Goal: Information Seeking & Learning: Find specific page/section

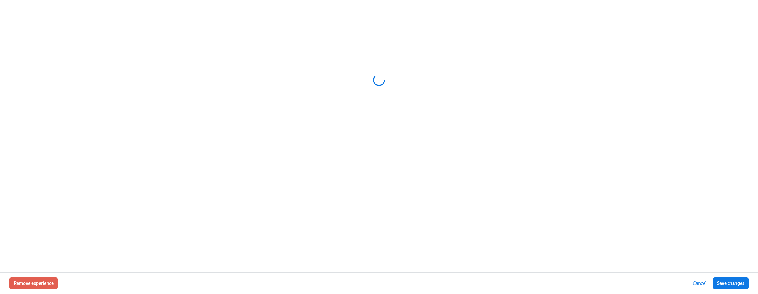
scroll to position [0, 13493]
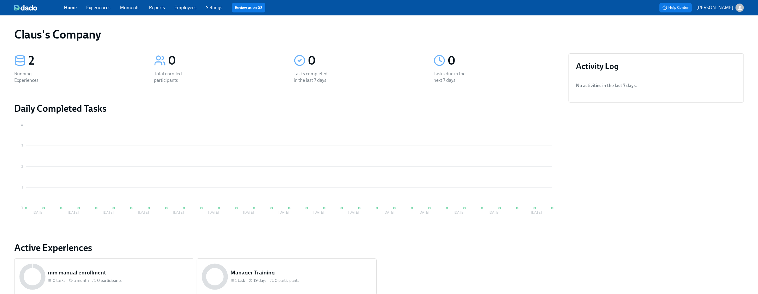
click at [741, 6] on icon "button" at bounding box center [740, 8] width 6 height 6
click at [713, 34] on span "Switch organization..." at bounding box center [712, 34] width 56 height 7
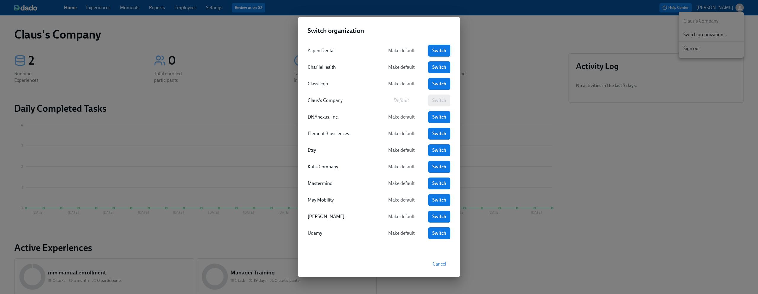
click at [439, 50] on span "Switch" at bounding box center [439, 51] width 14 height 6
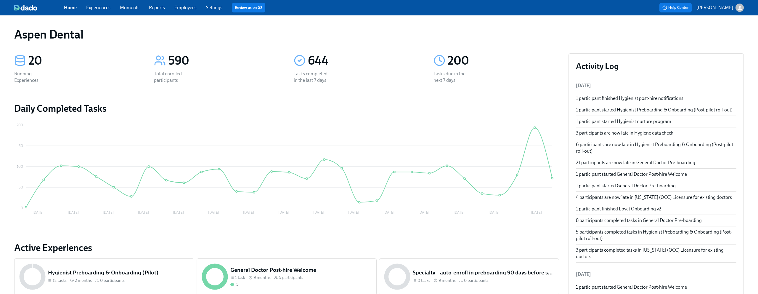
click at [212, 7] on link "Settings" at bounding box center [214, 8] width 16 height 6
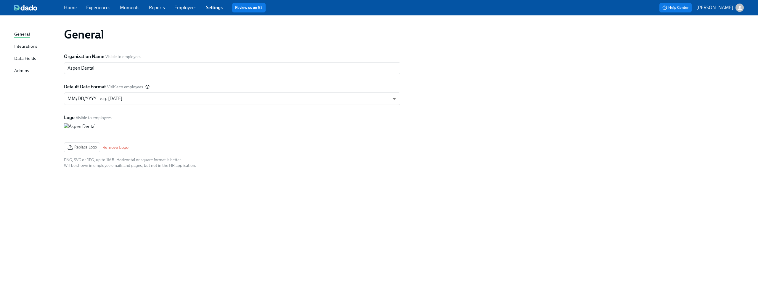
click at [191, 7] on link "Employees" at bounding box center [185, 8] width 22 height 6
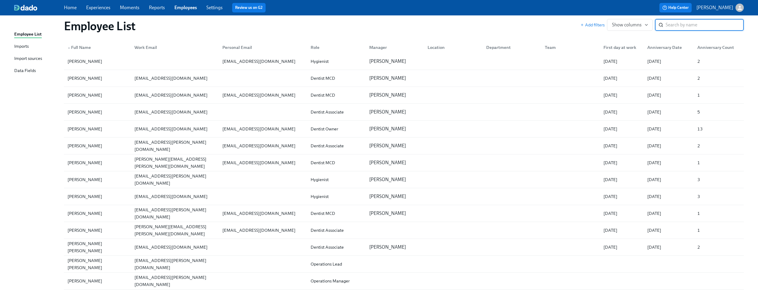
scroll to position [1048, 0]
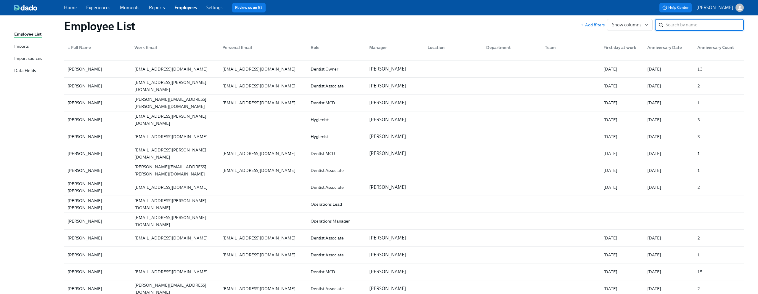
click at [697, 22] on input "search" at bounding box center [705, 25] width 78 height 12
type input "dana"
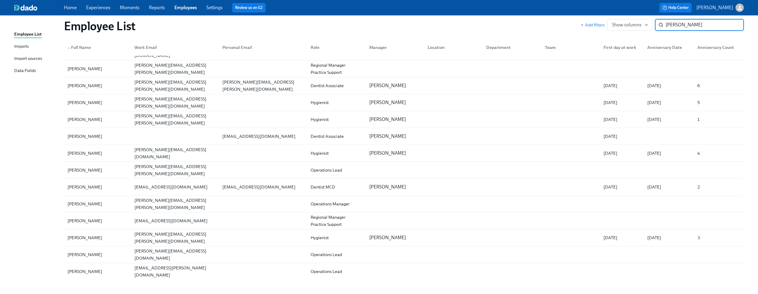
scroll to position [52, 0]
click at [33, 60] on div "Import sources" at bounding box center [28, 58] width 28 height 7
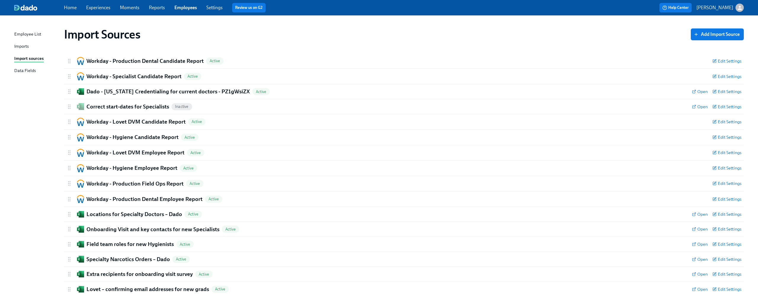
click at [13, 50] on div "Employee List Imports Import sources Data Fields Import Sources Add Import Sour…" at bounding box center [379, 170] width 758 height 310
click at [20, 46] on div "Imports" at bounding box center [21, 46] width 15 height 7
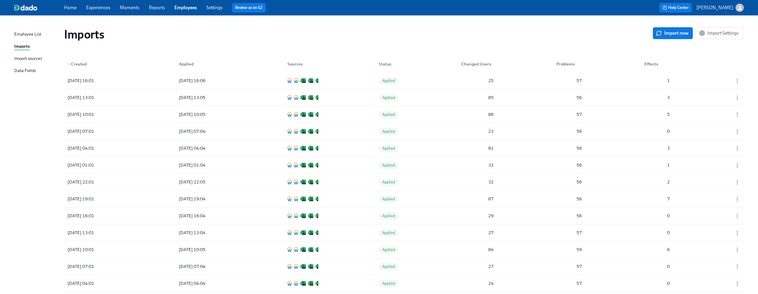
click at [36, 37] on div "Employee List" at bounding box center [27, 34] width 27 height 7
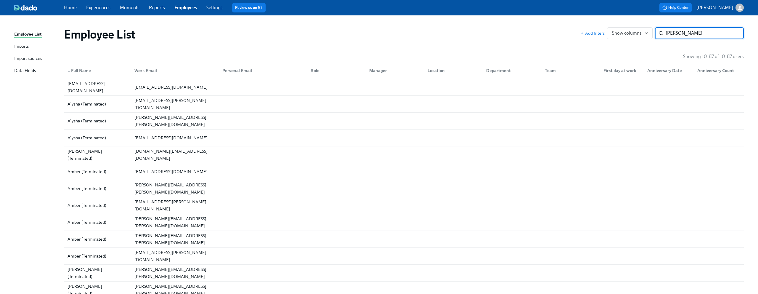
type input "dana"
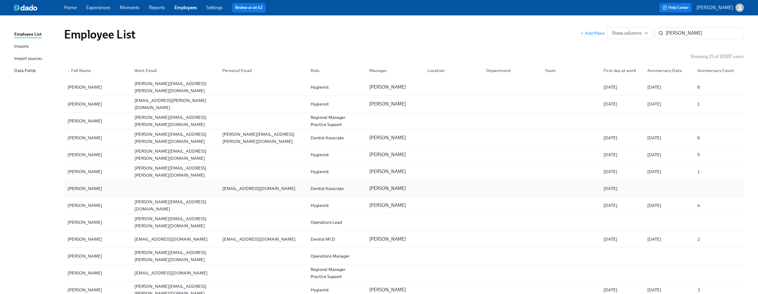
click at [104, 193] on div "Dana Nemitz" at bounding box center [97, 188] width 65 height 12
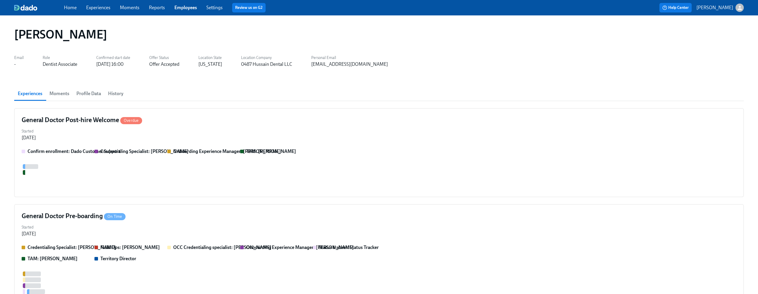
scroll to position [0, 297]
click at [119, 95] on span "History" at bounding box center [115, 93] width 15 height 8
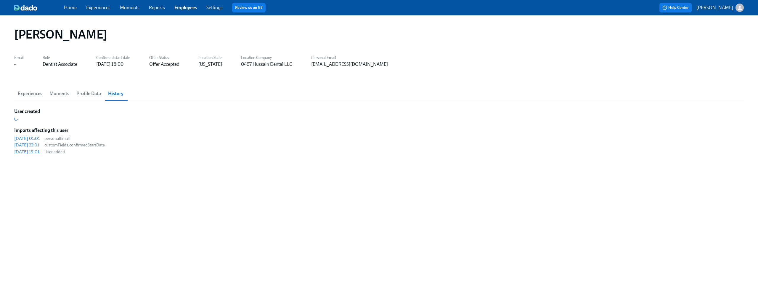
click at [96, 93] on span "Profile Data" at bounding box center [88, 93] width 25 height 8
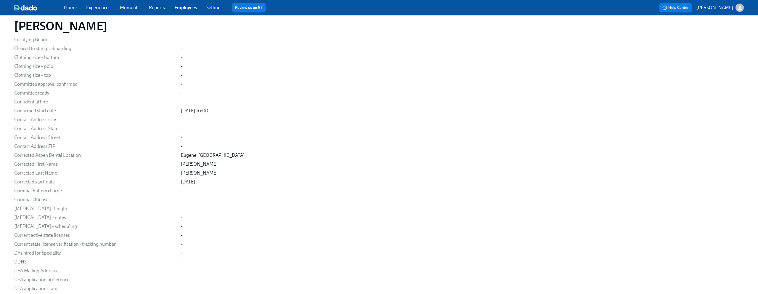
scroll to position [1263, 0]
click at [182, 172] on div "Bowers" at bounding box center [199, 172] width 37 height 7
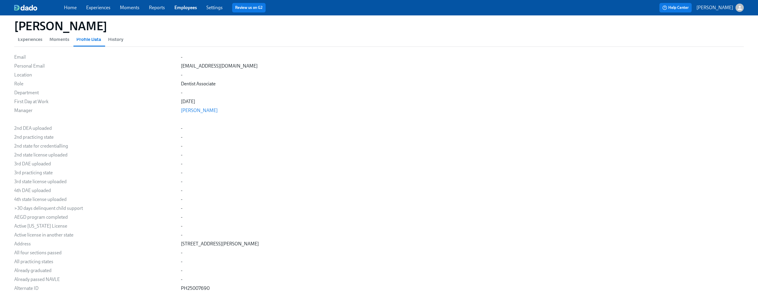
scroll to position [0, 0]
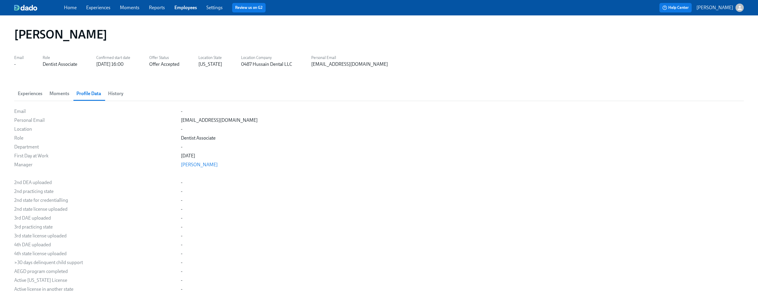
click at [119, 93] on span "History" at bounding box center [115, 93] width 15 height 8
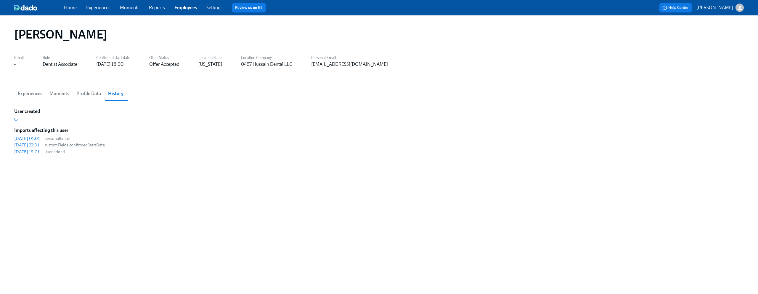
click at [63, 90] on span "Moments" at bounding box center [59, 93] width 20 height 8
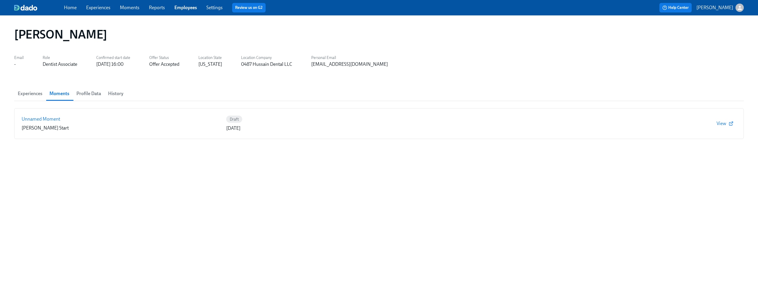
click at [35, 94] on span "Experiences" at bounding box center [30, 93] width 25 height 8
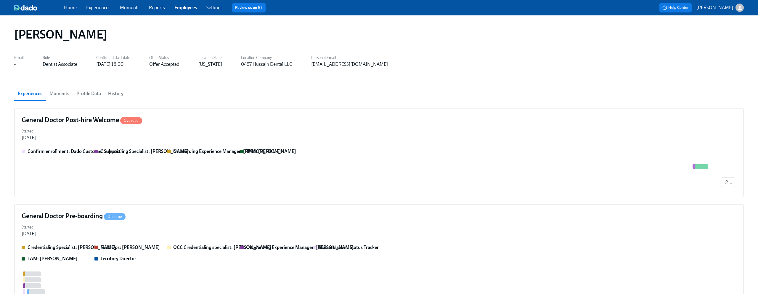
click at [741, 11] on div "button" at bounding box center [740, 8] width 8 height 8
click at [716, 41] on div "Switch organization..." at bounding box center [711, 35] width 65 height 14
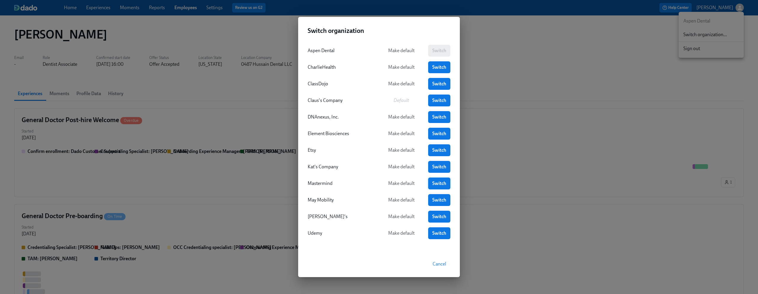
click at [433, 180] on link "Switch" at bounding box center [439, 183] width 22 height 12
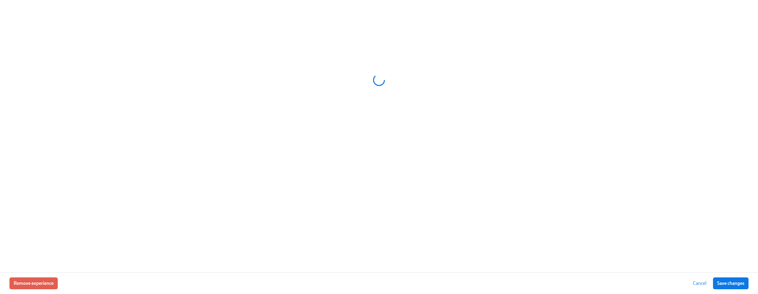
scroll to position [0, 13493]
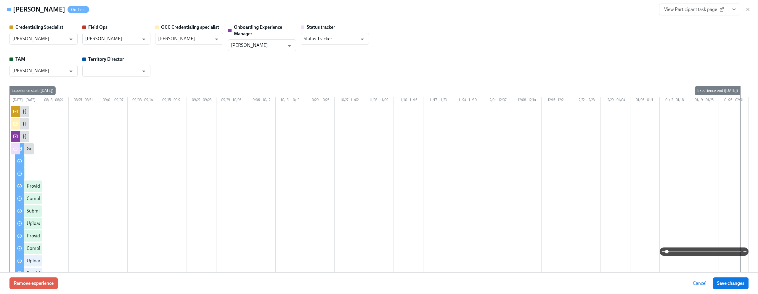
type input "Brieann Furco"
type input "Amanda Schumann"
type input "Shavona Mayers Dixon"
type input "Rachel Wicklander"
type input "Status Tracker"
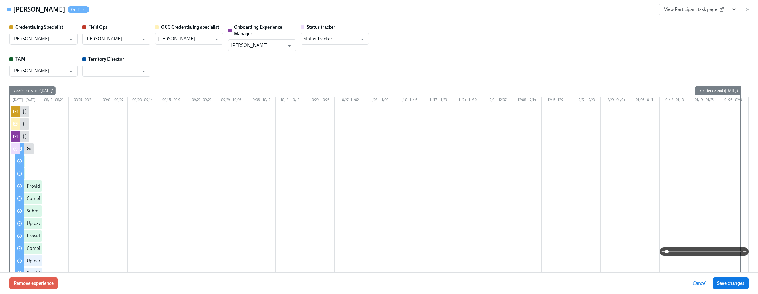
type input "Sedale Mullen"
type input "Brieann Furco"
type input "Amanda Schumann"
type input "Shavona Mayers Dixon"
type input "Rachel Wicklander"
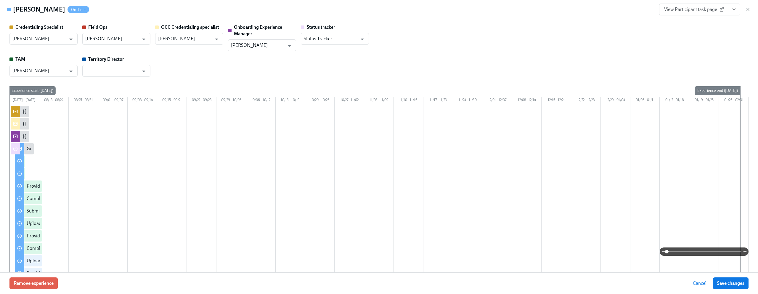
type input "Status Tracker"
type input "Sedale Mullen"
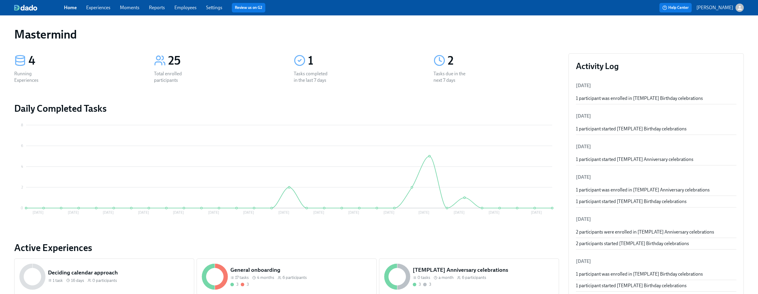
click at [101, 7] on link "Experiences" at bounding box center [98, 8] width 24 height 6
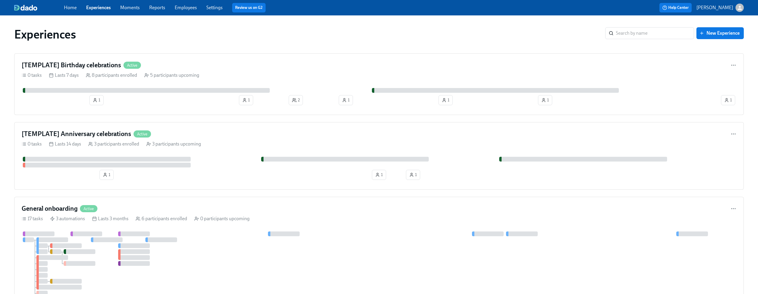
click at [218, 7] on link "Settings" at bounding box center [214, 8] width 16 height 6
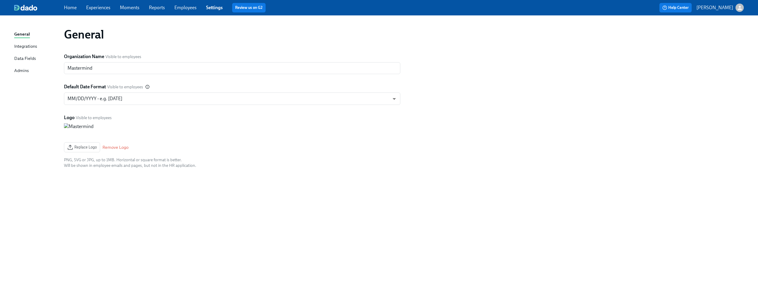
click at [29, 47] on div "Integrations" at bounding box center [25, 46] width 23 height 7
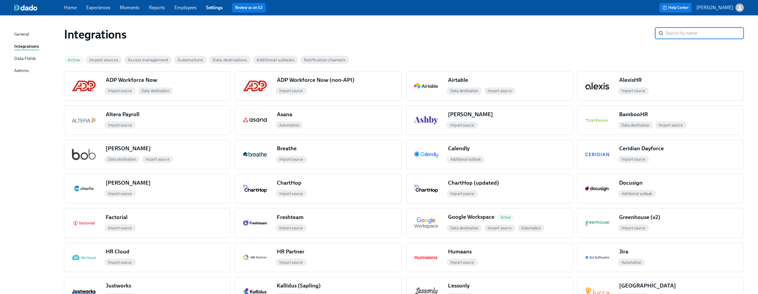
click at [26, 57] on div "Data Fields" at bounding box center [25, 58] width 22 height 7
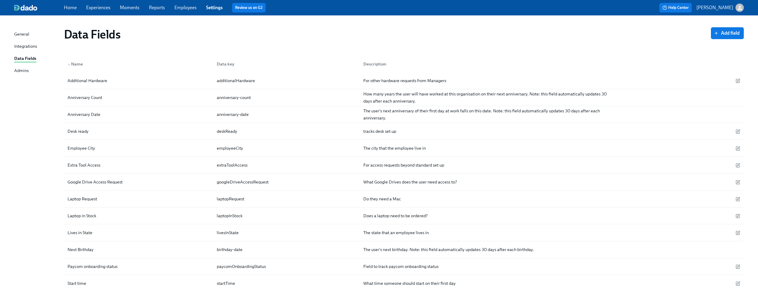
click at [22, 48] on div "Integrations" at bounding box center [25, 46] width 23 height 7
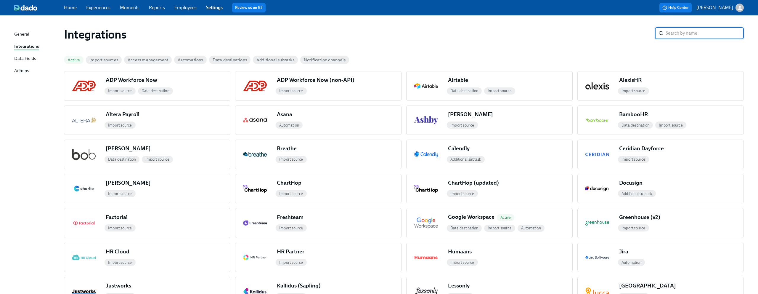
click at [22, 37] on div "General" at bounding box center [21, 34] width 15 height 7
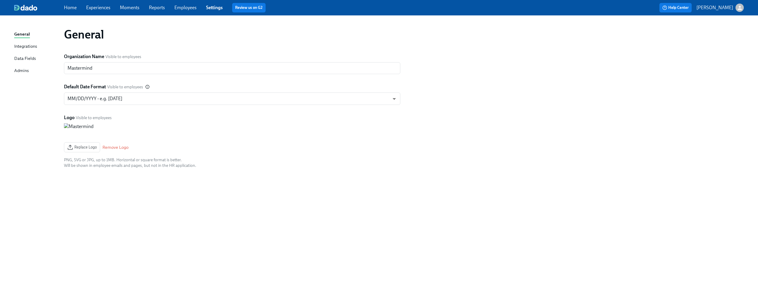
click at [209, 9] on link "Settings" at bounding box center [214, 8] width 17 height 6
click at [181, 8] on link "Employees" at bounding box center [185, 8] width 22 height 6
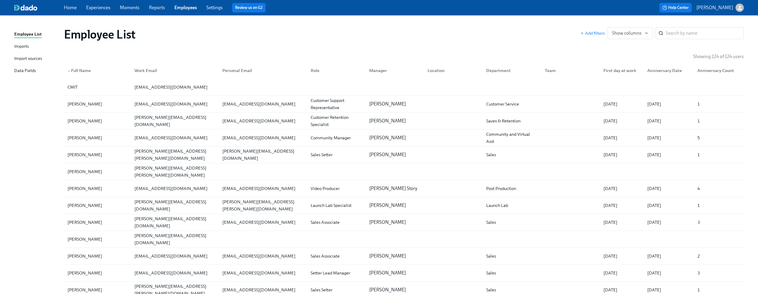
click at [26, 55] on div "Import sources" at bounding box center [28, 58] width 28 height 7
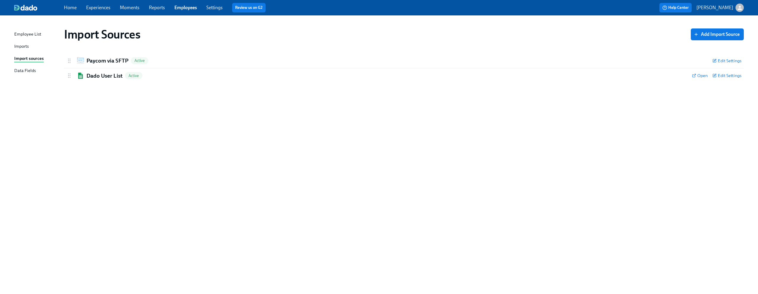
click at [294, 191] on div "Import Sources Add Import Source Paycom via SFTP Active Edit Settings Username …" at bounding box center [379, 151] width 730 height 257
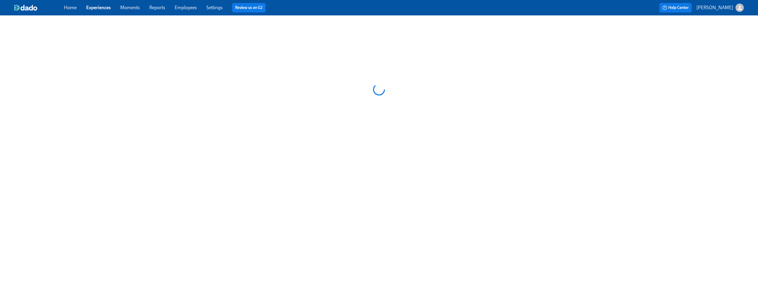
click at [192, 11] on div "Home Experiences Moments Reports Employees Settings Review us on G2" at bounding box center [234, 7] width 340 height 9
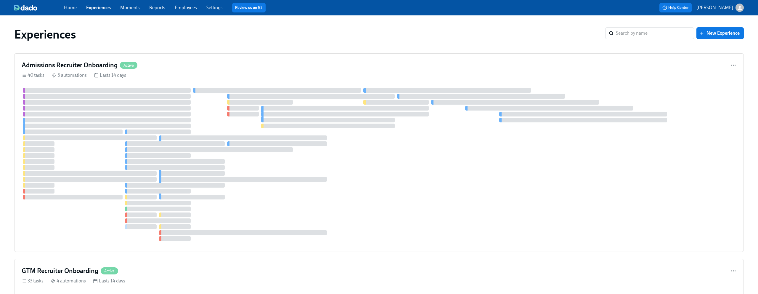
click at [190, 9] on link "Employees" at bounding box center [186, 8] width 22 height 6
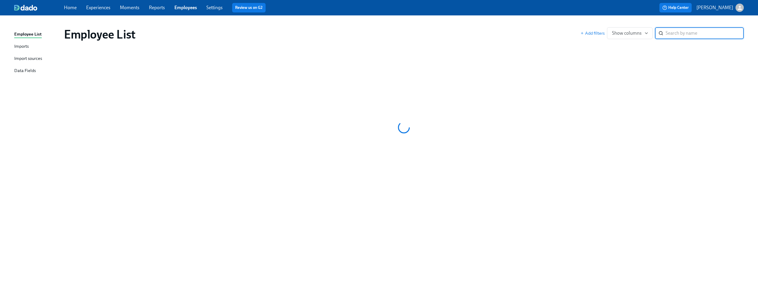
click at [39, 60] on div "Import sources" at bounding box center [28, 58] width 28 height 7
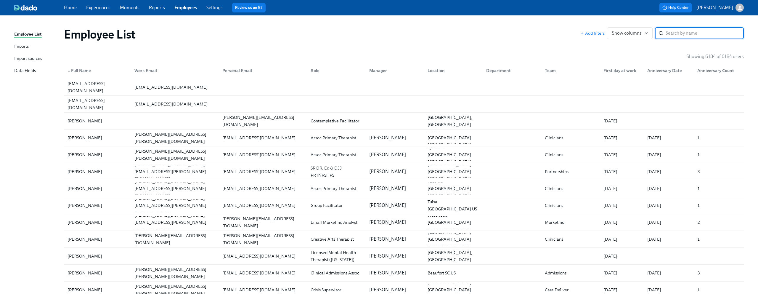
click at [26, 57] on div "Import sources" at bounding box center [28, 58] width 28 height 7
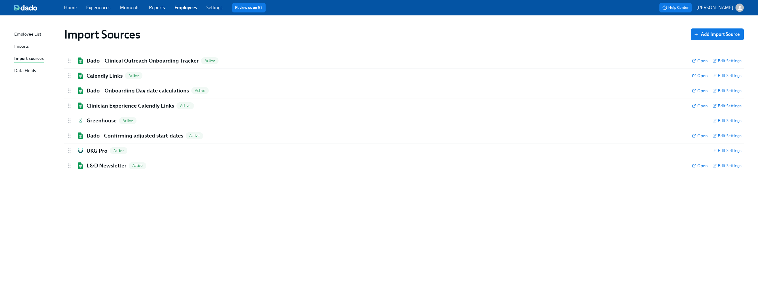
click at [30, 36] on div "Employee List" at bounding box center [27, 34] width 27 height 7
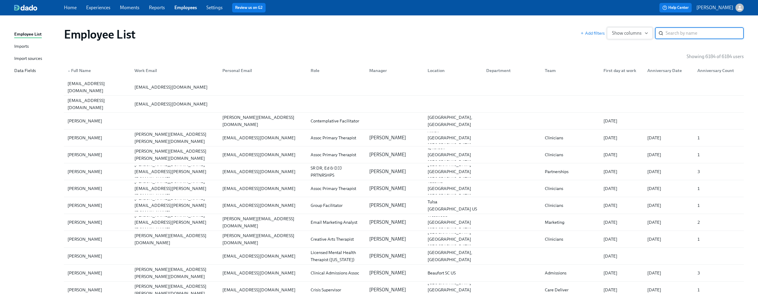
click at [643, 36] on span "Show columns" at bounding box center [630, 33] width 36 height 6
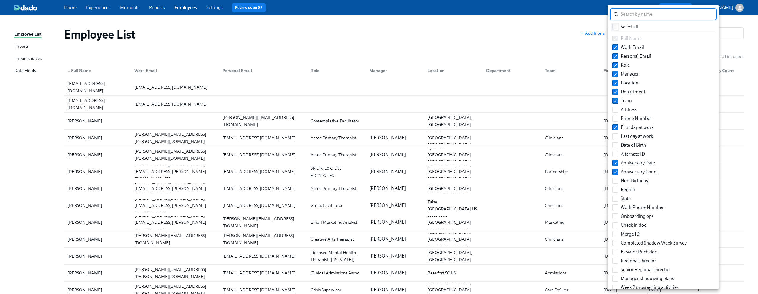
click at [616, 24] on input "Select all" at bounding box center [615, 26] width 5 height 5
checkbox input "true"
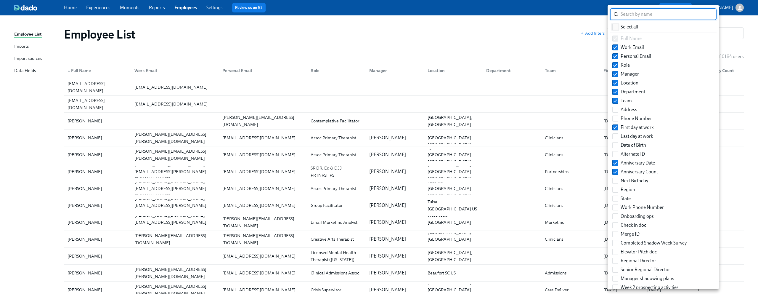
checkbox input "true"
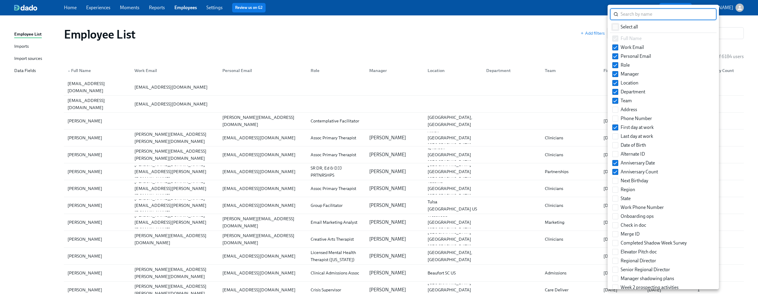
checkbox input "true"
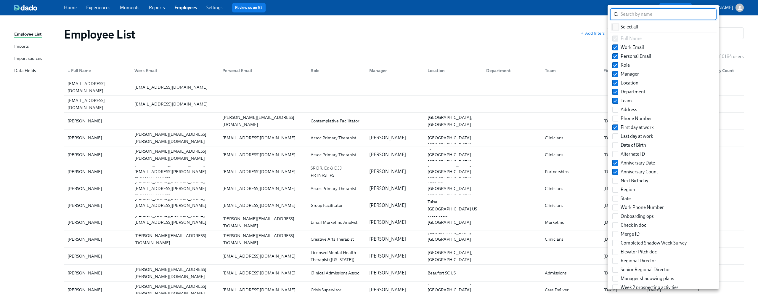
checkbox input "true"
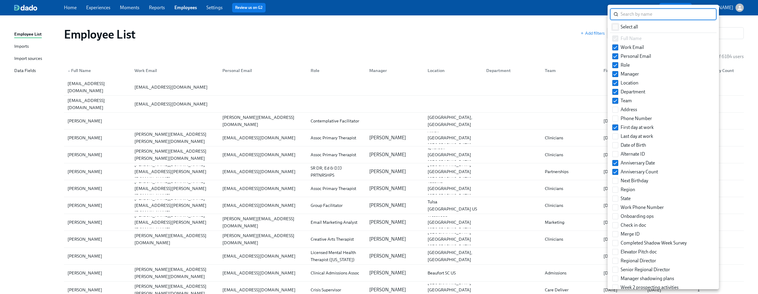
checkbox input "true"
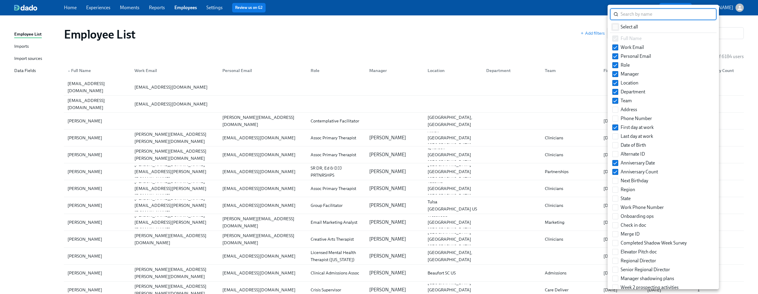
checkbox input "true"
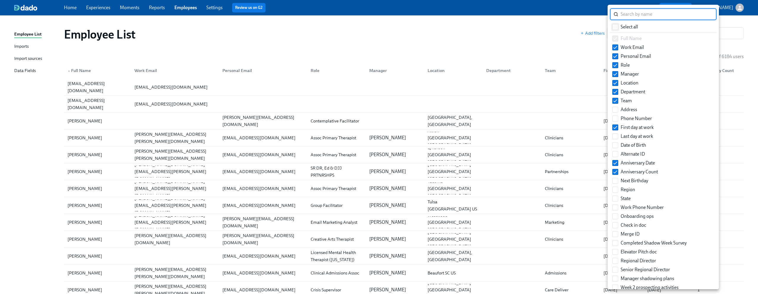
checkbox input "true"
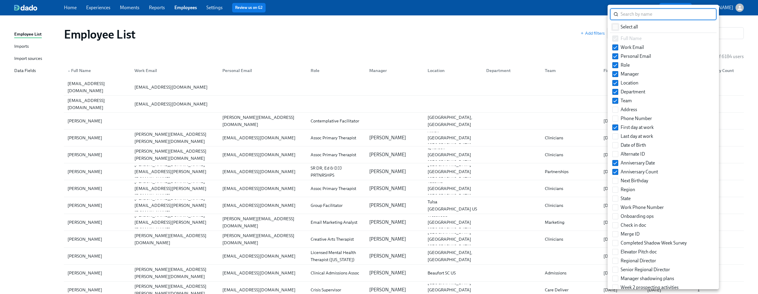
checkbox input "true"
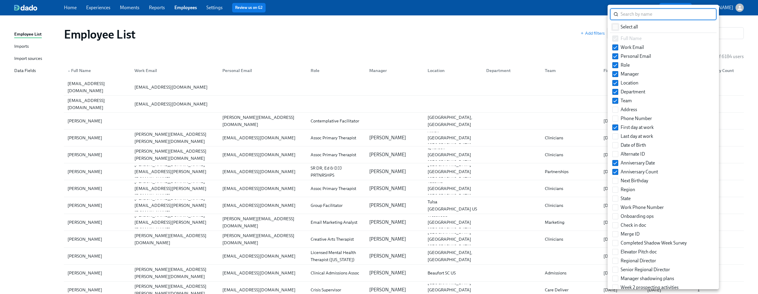
checkbox input "true"
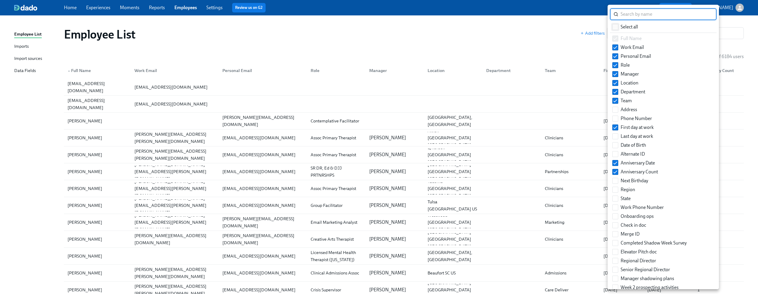
checkbox input "true"
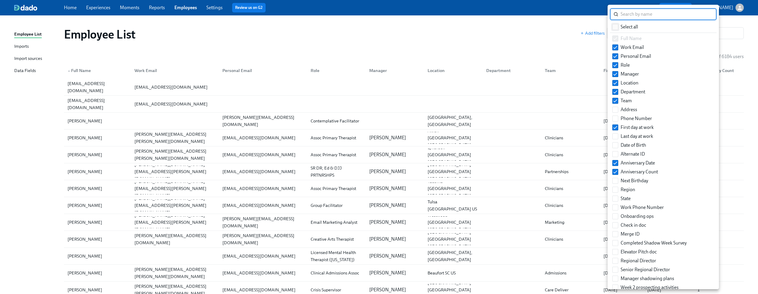
checkbox input "true"
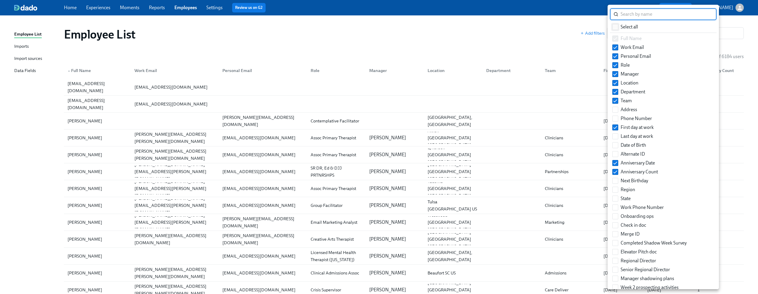
checkbox input "true"
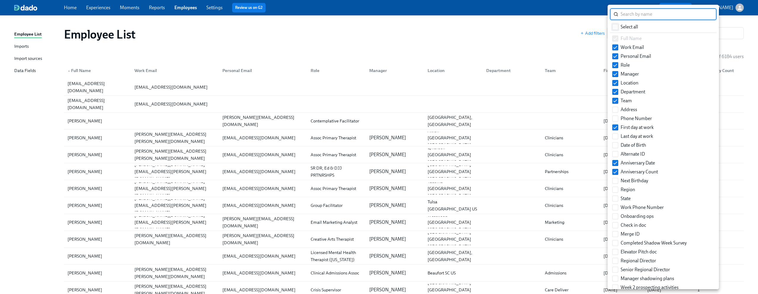
checkbox input "true"
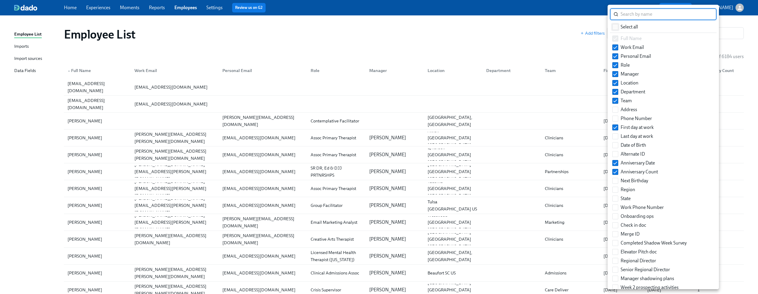
checkbox input "true"
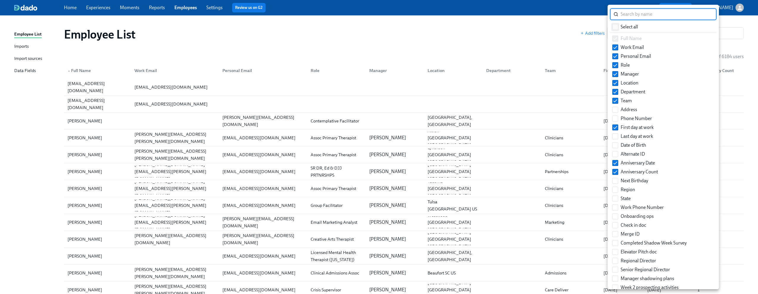
checkbox input "true"
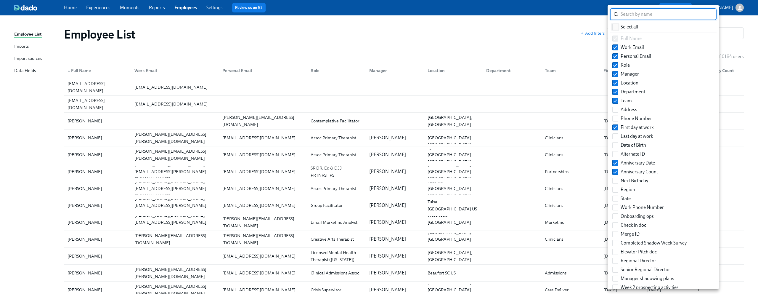
checkbox input "true"
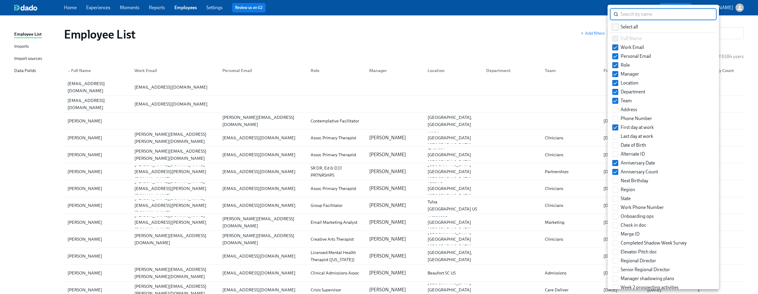
checkbox input "true"
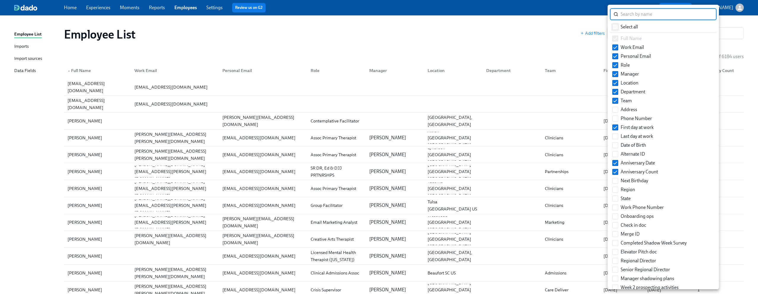
checkbox input "true"
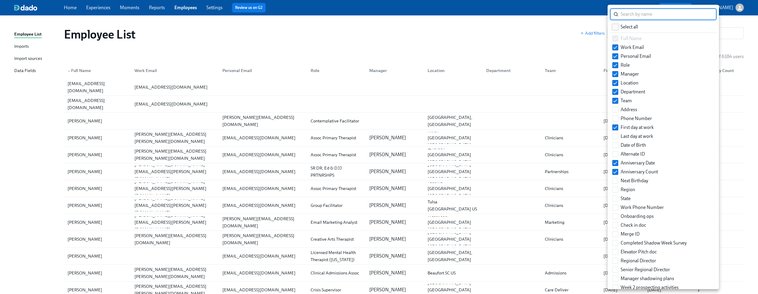
checkbox input "true"
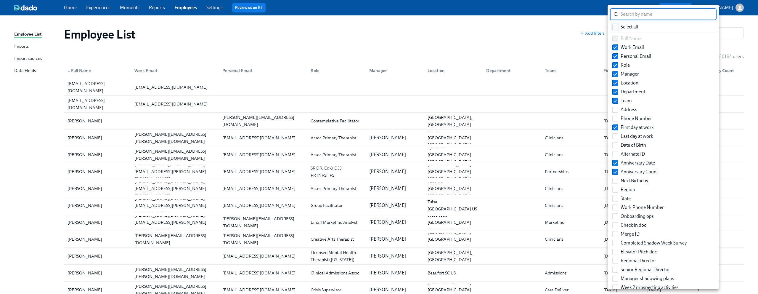
checkbox input "true"
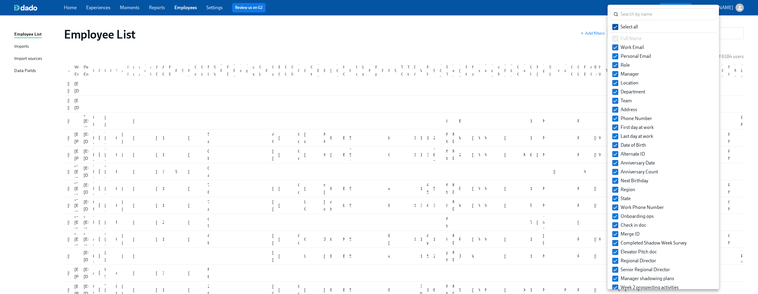
click at [616, 24] on input "Select all" at bounding box center [615, 26] width 5 height 5
checkbox input "false"
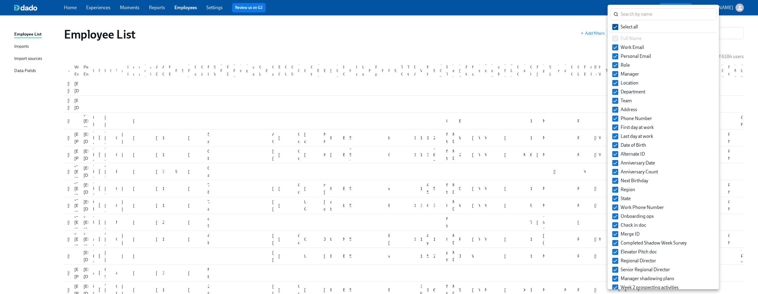
checkbox input "false"
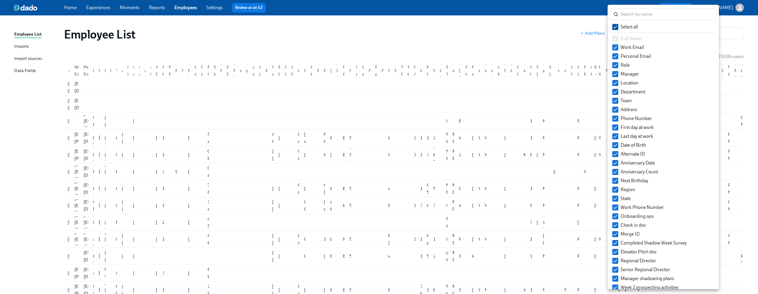
checkbox input "false"
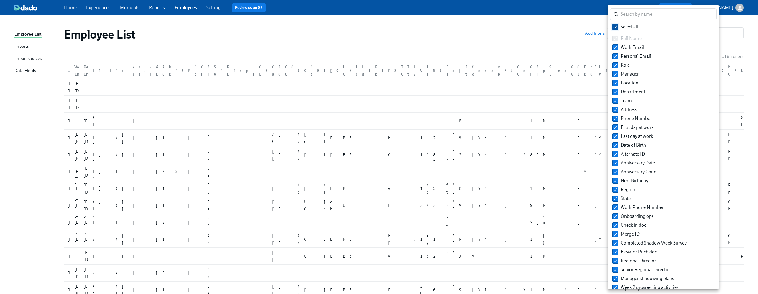
checkbox input "false"
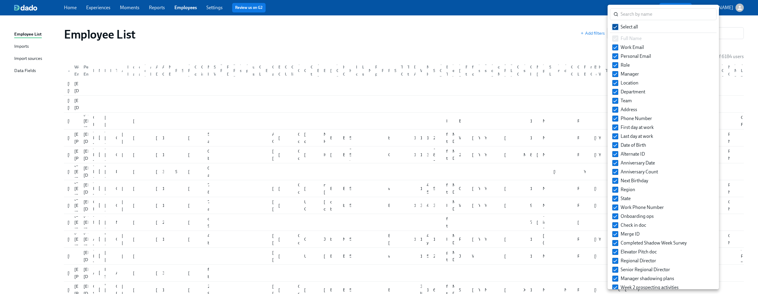
checkbox input "false"
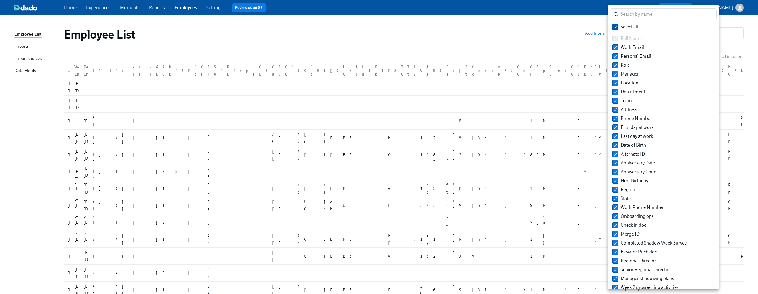
checkbox input "false"
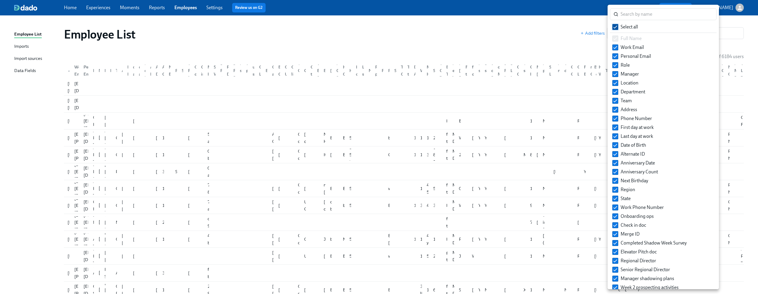
checkbox input "false"
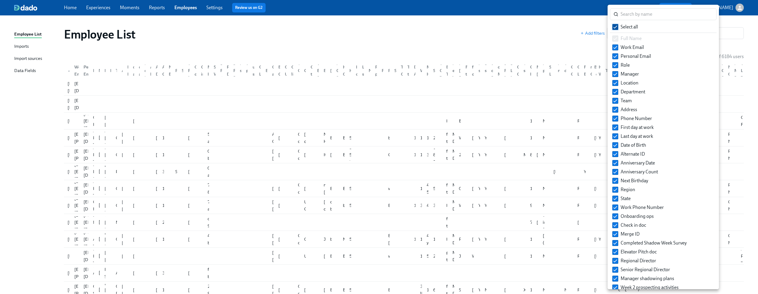
checkbox input "false"
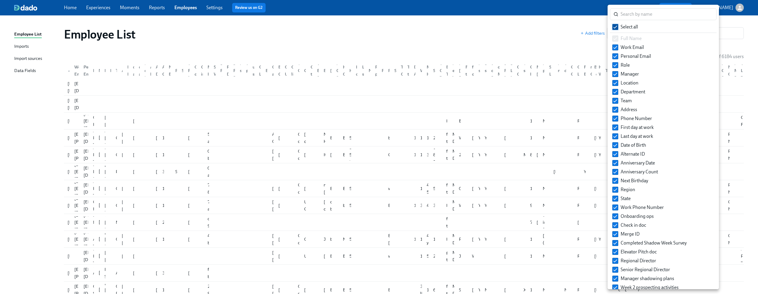
checkbox input "false"
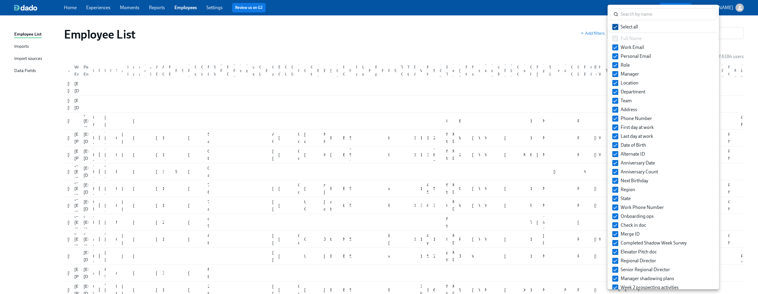
checkbox input "false"
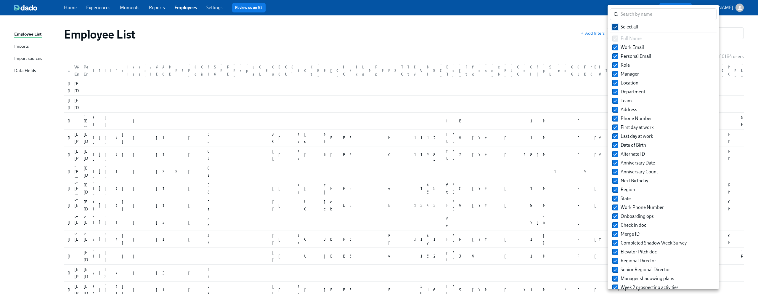
checkbox input "false"
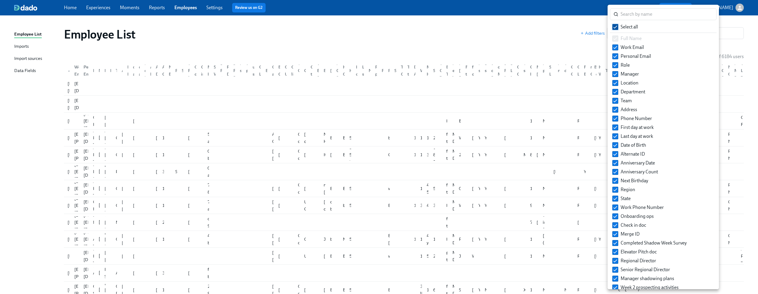
checkbox input "false"
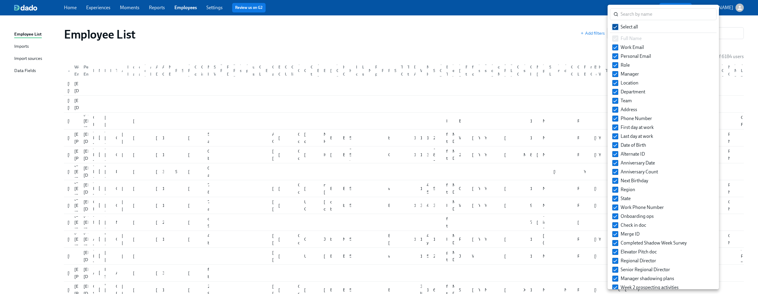
checkbox input "false"
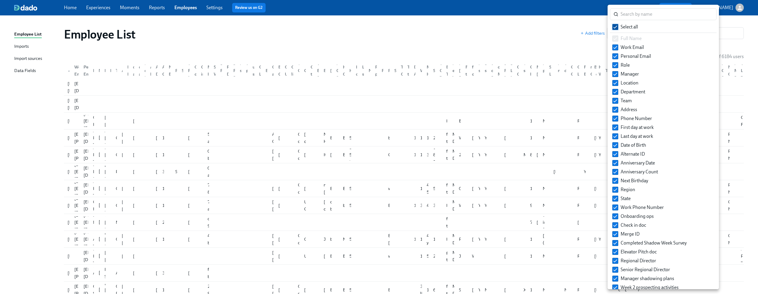
checkbox input "false"
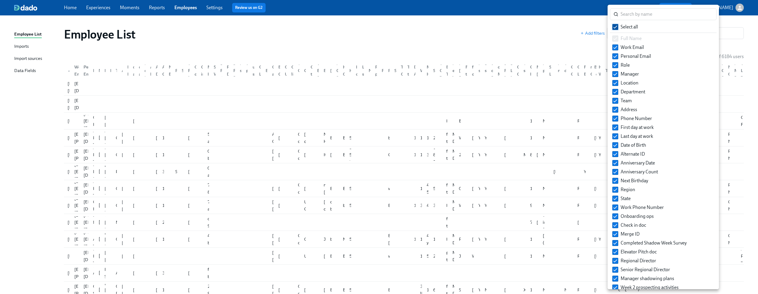
checkbox input "false"
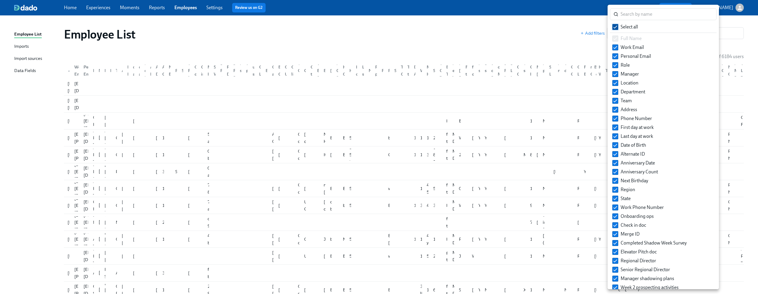
checkbox input "false"
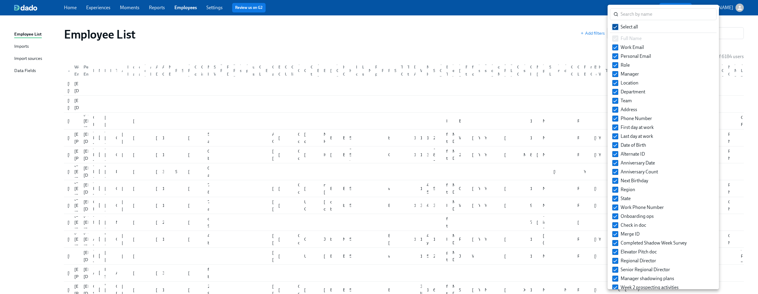
checkbox input "false"
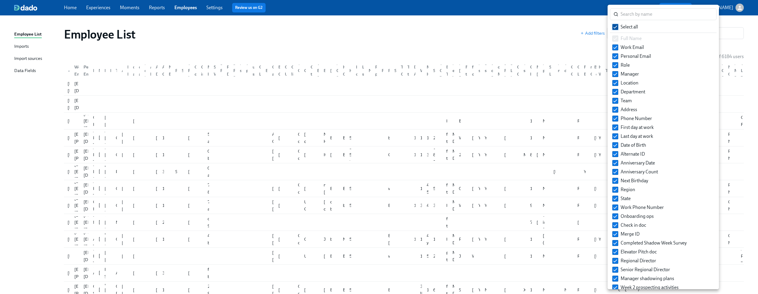
checkbox input "false"
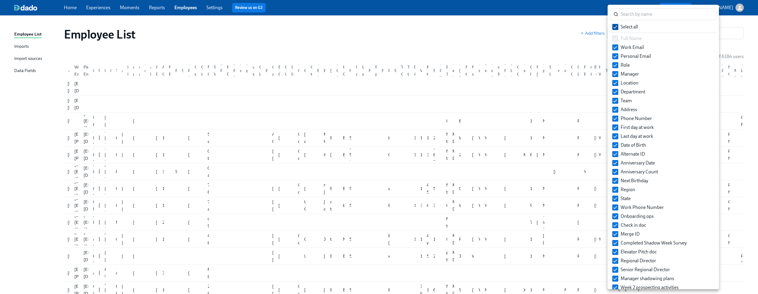
checkbox input "false"
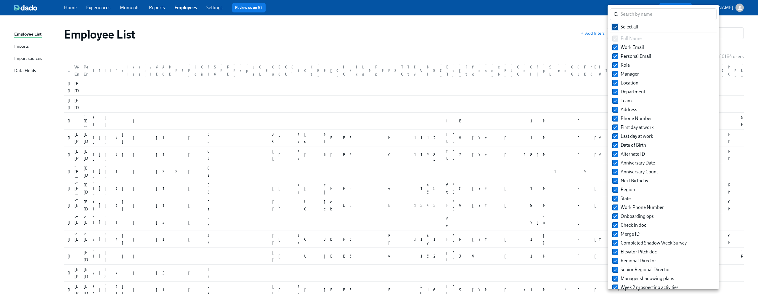
checkbox input "false"
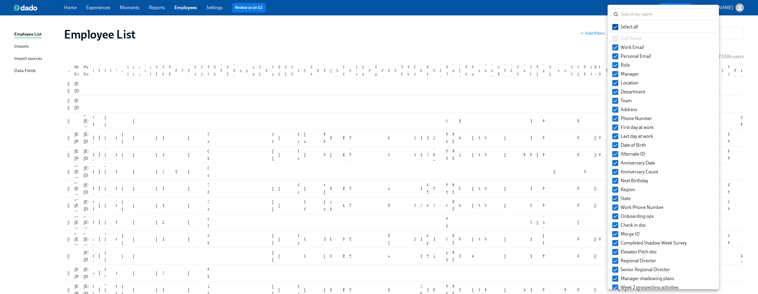
checkbox input "false"
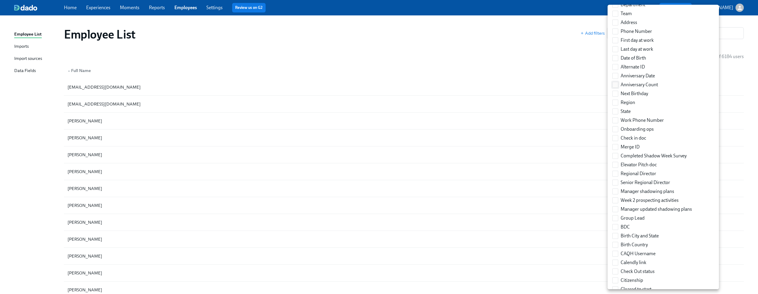
scroll to position [88, 0]
click at [613, 145] on span at bounding box center [616, 146] width 6 height 6
click at [613, 145] on input "Merge ID" at bounding box center [615, 145] width 5 height 5
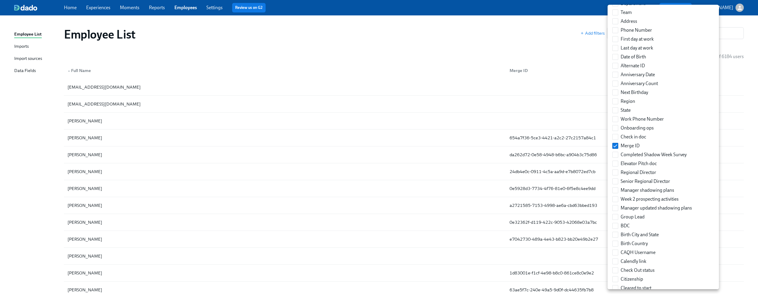
click at [555, 74] on div at bounding box center [379, 147] width 758 height 294
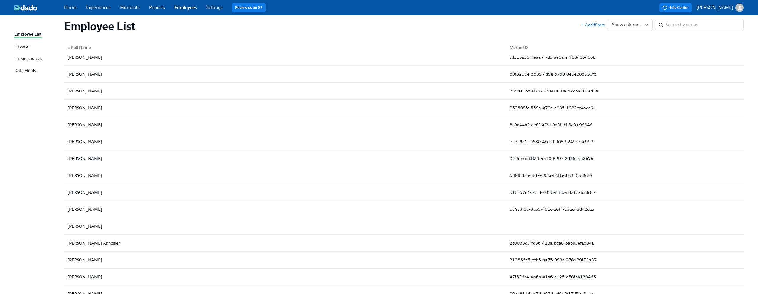
scroll to position [2155, 0]
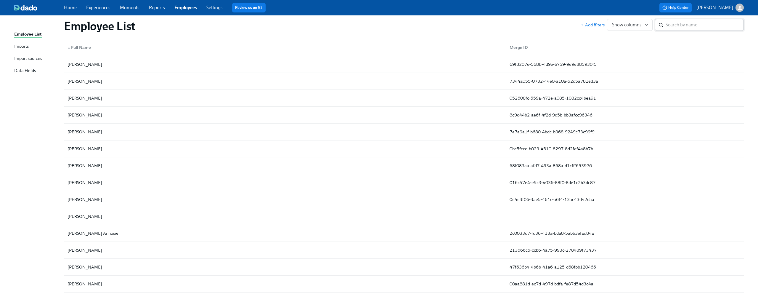
click at [685, 23] on input "search" at bounding box center [705, 25] width 78 height 12
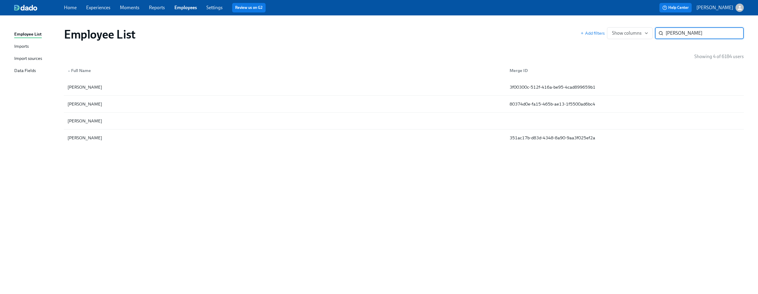
click at [735, 32] on input "[PERSON_NAME]" at bounding box center [705, 33] width 78 height 12
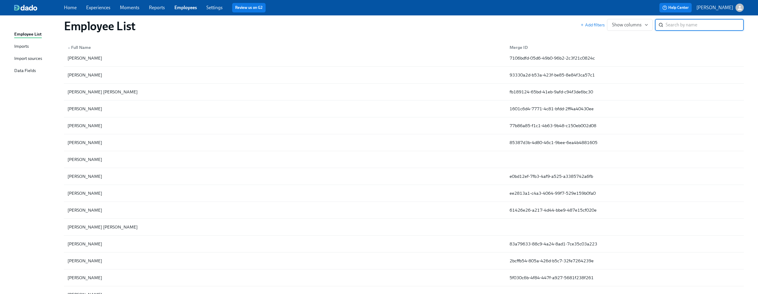
scroll to position [615, 0]
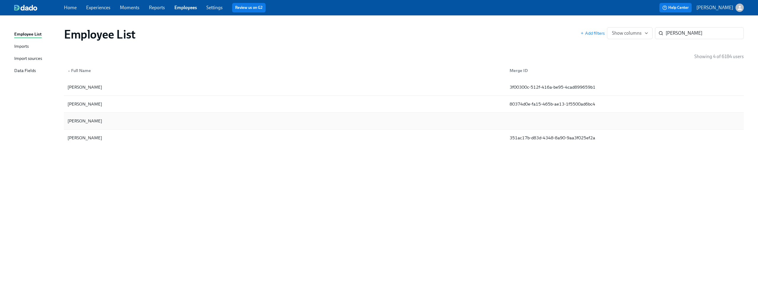
click at [166, 118] on div "[PERSON_NAME]" at bounding box center [285, 121] width 440 height 12
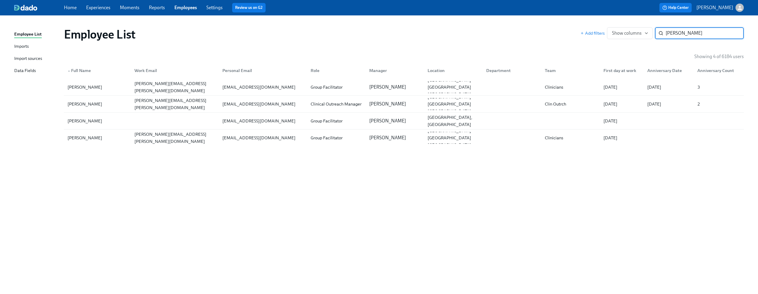
click at [276, 169] on div "Employee List Add filters Show columns [PERSON_NAME] ​ Showing 4 of 6184 users …" at bounding box center [379, 151] width 730 height 257
